Goal: Information Seeking & Learning: Learn about a topic

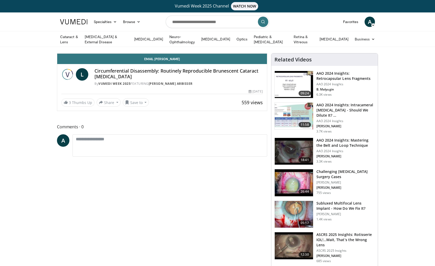
click at [169, 61] on icon "Video Player" at bounding box center [162, 53] width 14 height 14
click at [204, 43] on div "Progress Bar" at bounding box center [204, 42] width 1 height 2
click at [126, 43] on div "Loaded : 37.18% 09:33 08:18" at bounding box center [162, 42] width 210 height 2
click at [114, 43] on div "Loaded : 32.83% 08:18 07:29" at bounding box center [162, 42] width 210 height 2
click at [97, 43] on div "Loaded : 29.90% 07:28 06:21" at bounding box center [162, 40] width 210 height 5
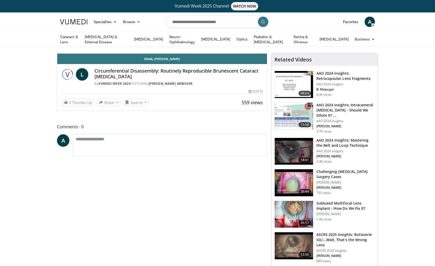
click at [126, 43] on div "Loaded : 26.39% 06:29 08:12" at bounding box center [162, 40] width 210 height 5
click at [97, 61] on icon "Video Player" at bounding box center [104, 53] width 14 height 14
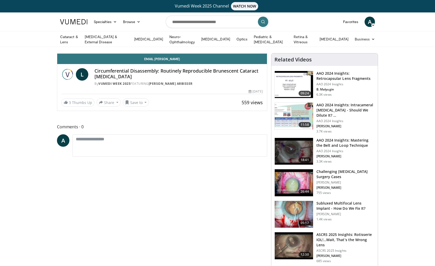
click at [97, 61] on icon "Video Player" at bounding box center [104, 53] width 14 height 14
click at [245, 54] on span "Video Player" at bounding box center [240, 48] width 7 height 10
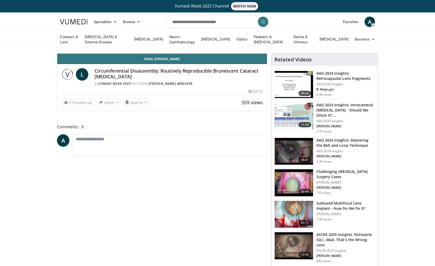
click at [169, 61] on icon "Video Player" at bounding box center [162, 53] width 14 height 14
click at [267, 53] on span "Video Player" at bounding box center [262, 48] width 10 height 10
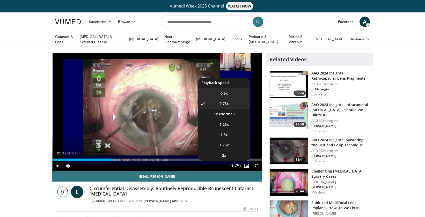
click at [227, 95] on li "0.5x" at bounding box center [224, 93] width 52 height 10
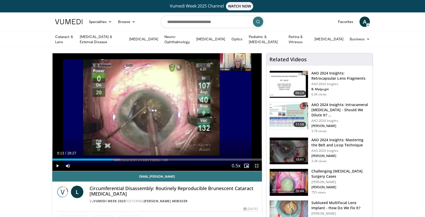
click at [257, 166] on span "Video Player" at bounding box center [257, 166] width 10 height 10
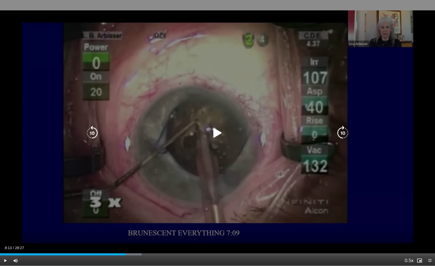
click at [217, 133] on icon "Video Player" at bounding box center [217, 133] width 14 height 14
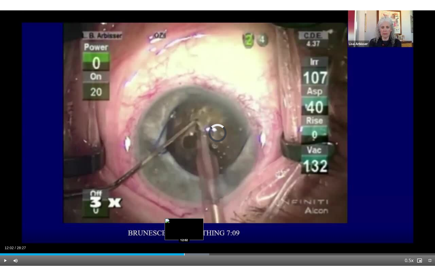
click at [184, 253] on div "Progress Bar" at bounding box center [184, 254] width 1 height 2
click at [175, 253] on div "Progress Bar" at bounding box center [175, 254] width 1 height 2
click at [182, 253] on div "Loaded : 43.98% 11:55 11:55" at bounding box center [217, 254] width 435 height 2
click at [430, 260] on span "Video Player" at bounding box center [429, 260] width 10 height 10
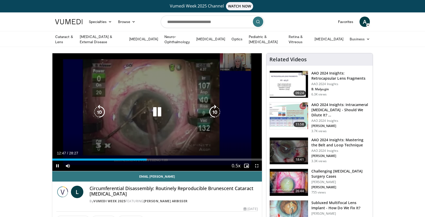
click at [155, 111] on icon "Video Player" at bounding box center [157, 112] width 14 height 14
click at [158, 112] on icon "Video Player" at bounding box center [157, 112] width 14 height 14
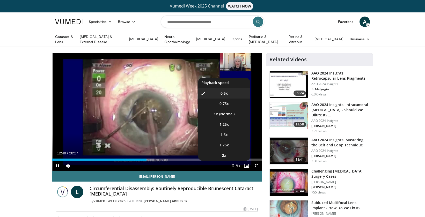
click at [232, 165] on span "Video Player" at bounding box center [235, 166] width 7 height 10
click at [232, 164] on span "Video Player" at bounding box center [235, 166] width 7 height 10
click at [230, 155] on li "2x" at bounding box center [224, 155] width 52 height 10
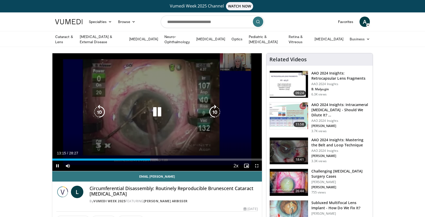
click at [213, 111] on icon "Video Player" at bounding box center [215, 112] width 14 height 14
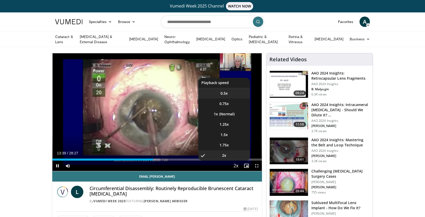
click at [228, 92] on li "0.5x" at bounding box center [224, 93] width 52 height 10
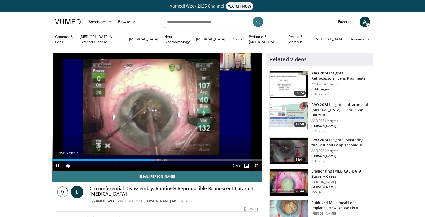
click at [258, 165] on span "Video Player" at bounding box center [257, 166] width 10 height 10
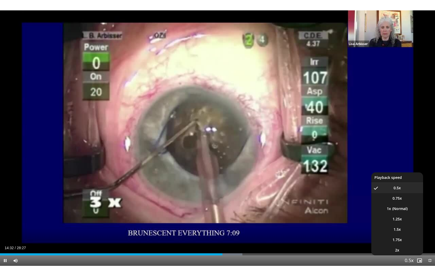
click at [406, 259] on span "Video Player" at bounding box center [408, 260] width 7 height 10
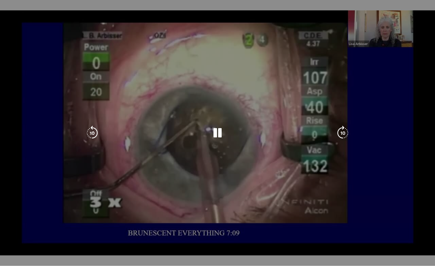
click at [407, 259] on video-js "**********" at bounding box center [217, 133] width 435 height 266
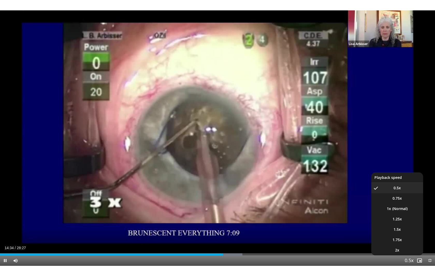
click at [390, 175] on ul "0.5x , selected 0.75x 1x 1.25x 1.5x 1.75x 2x" at bounding box center [397, 213] width 52 height 83
